Goal: Task Accomplishment & Management: Complete application form

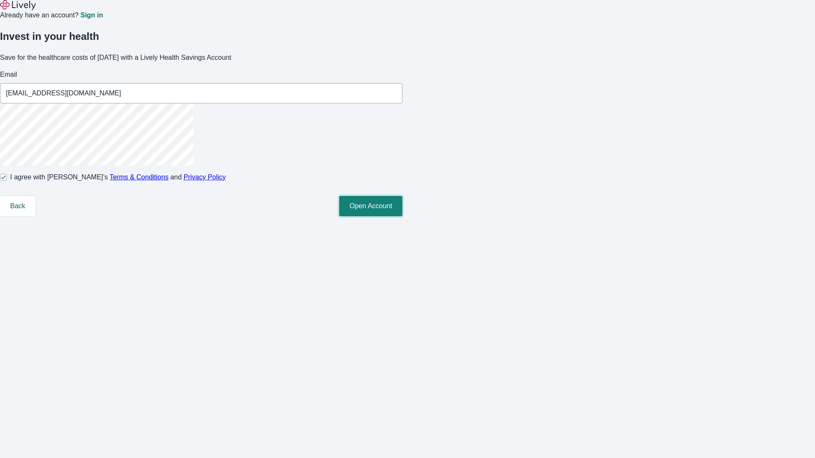
click at [402, 216] on button "Open Account" at bounding box center [370, 206] width 63 height 20
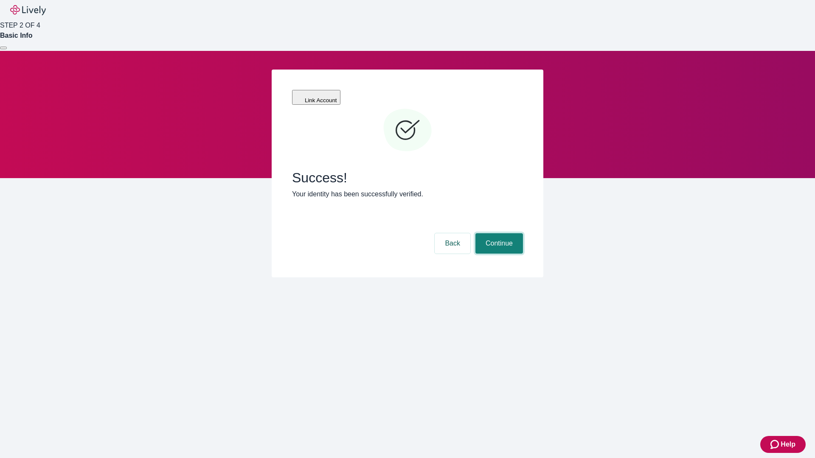
click at [498, 233] on button "Continue" at bounding box center [499, 243] width 48 height 20
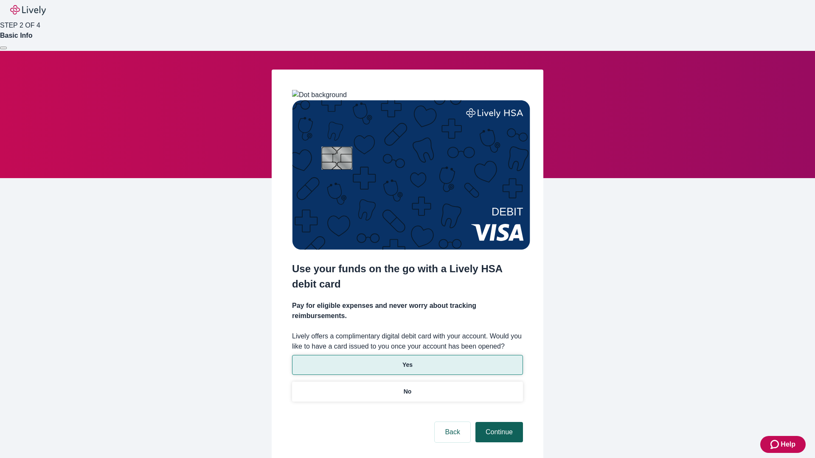
click at [407, 361] on p "Yes" at bounding box center [407, 365] width 10 height 9
click at [498, 422] on button "Continue" at bounding box center [499, 432] width 48 height 20
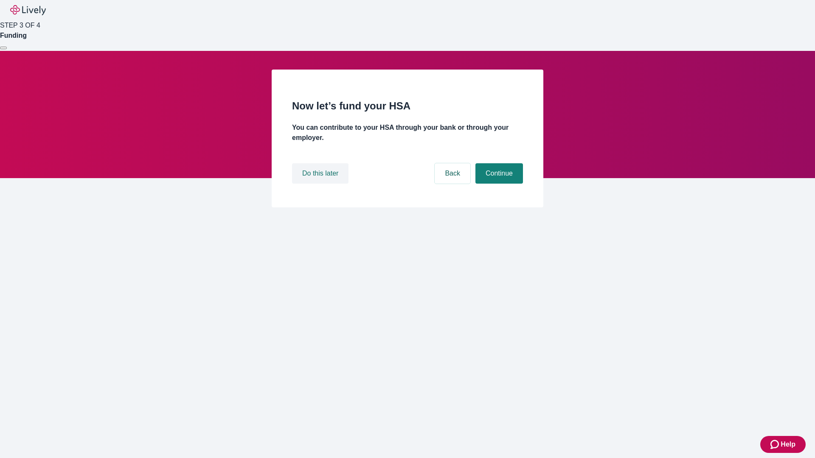
click at [321, 184] on button "Do this later" at bounding box center [320, 173] width 56 height 20
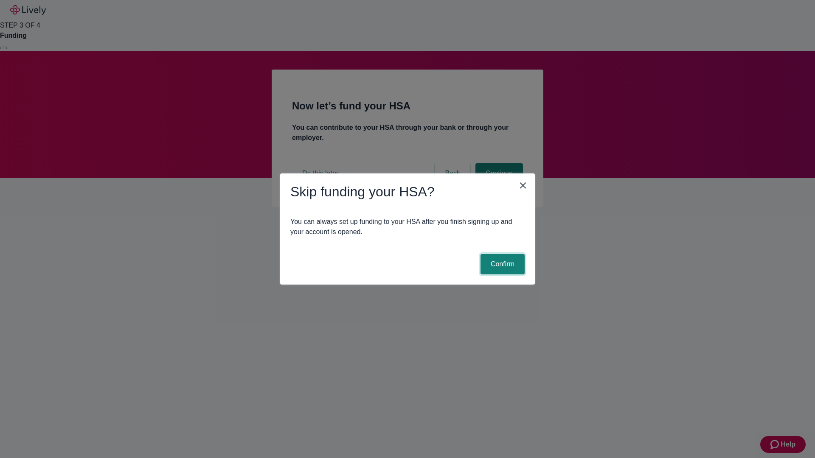
click at [501, 264] on button "Confirm" at bounding box center [502, 264] width 44 height 20
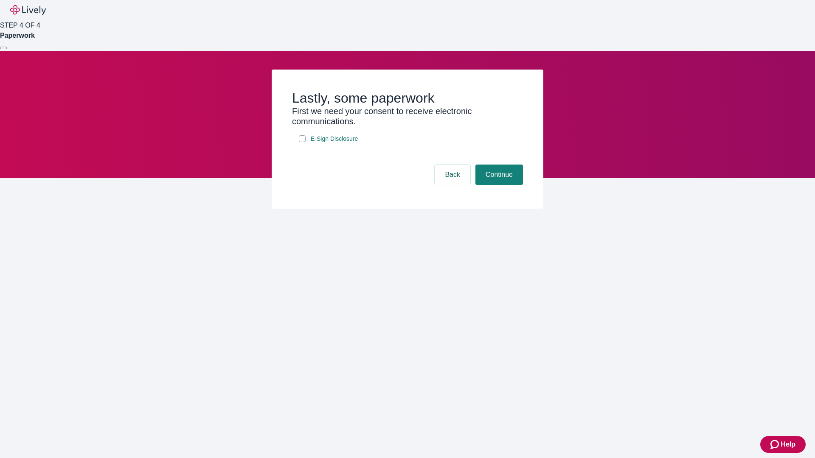
click at [302, 142] on input "E-Sign Disclosure" at bounding box center [302, 138] width 7 height 7
checkbox input "true"
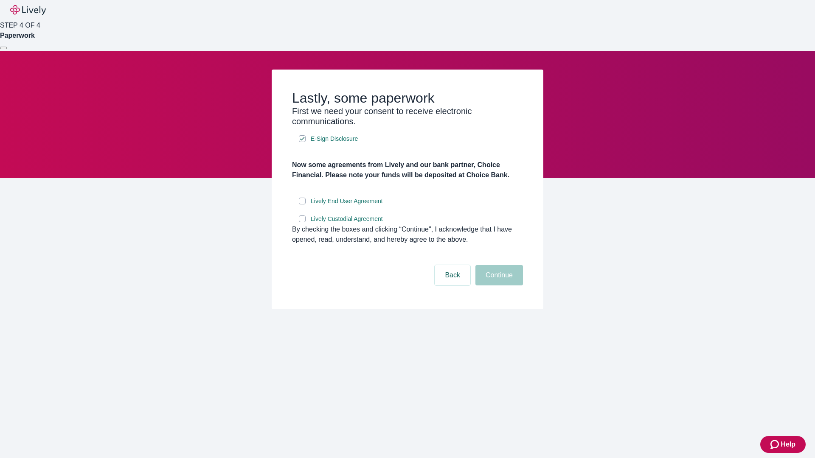
click at [302, 204] on input "Lively End User Agreement" at bounding box center [302, 201] width 7 height 7
checkbox input "true"
click at [302, 222] on input "Lively Custodial Agreement" at bounding box center [302, 219] width 7 height 7
checkbox input "true"
click at [498, 286] on button "Continue" at bounding box center [499, 275] width 48 height 20
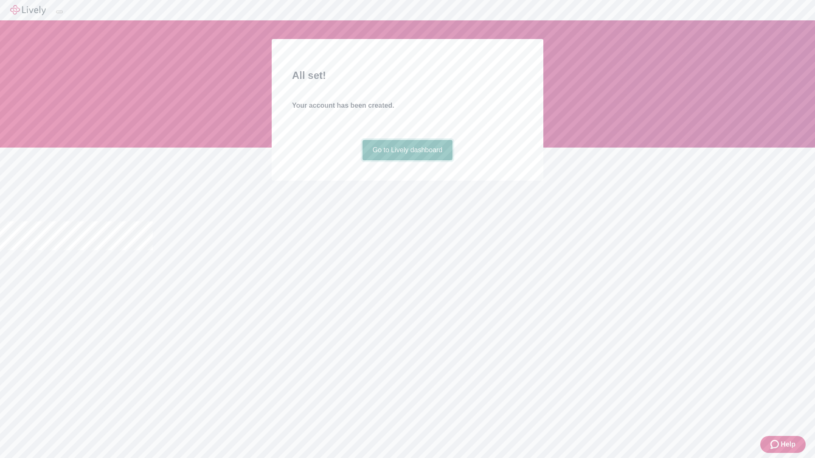
click at [407, 160] on link "Go to Lively dashboard" at bounding box center [407, 150] width 90 height 20
